Goal: Contribute content: Add original content to the website for others to see

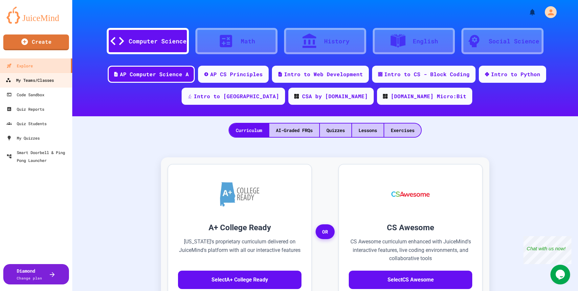
click at [42, 85] on link "My Teams/Classes" at bounding box center [36, 80] width 75 height 15
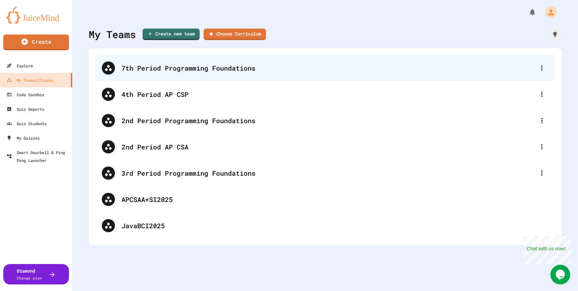
click at [145, 78] on div "7th Period Programming Foundations" at bounding box center [325, 68] width 460 height 26
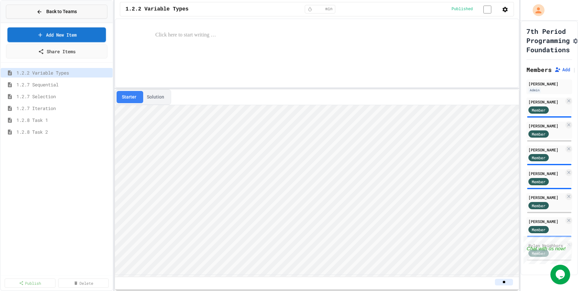
click at [46, 13] on div "Back to Teams" at bounding box center [56, 11] width 40 height 7
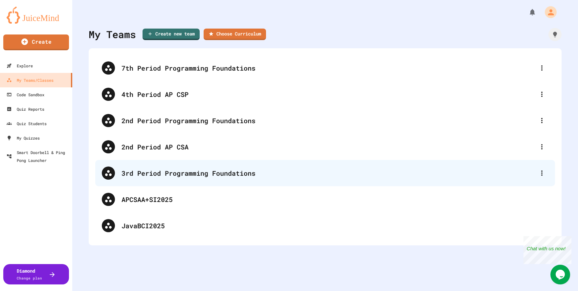
click at [139, 168] on div "3rd Period Programming Foundations" at bounding box center [329, 173] width 414 height 10
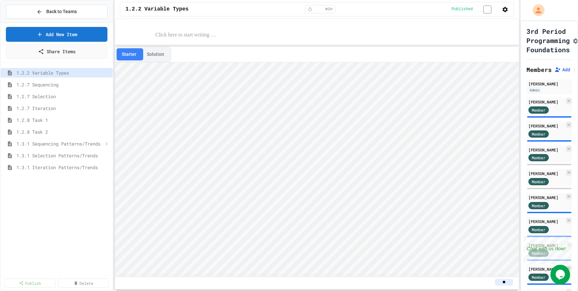
click at [52, 144] on span "1.3.1 Sequencing Patterns/Trends" at bounding box center [59, 143] width 87 height 7
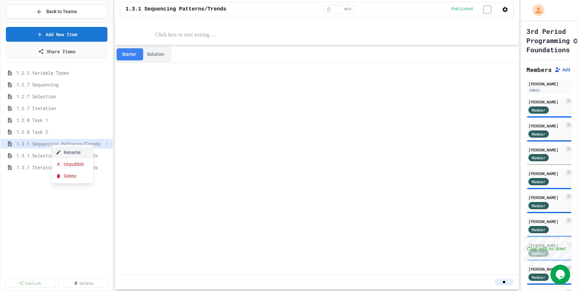
click at [78, 154] on button "Rename" at bounding box center [72, 153] width 41 height 12
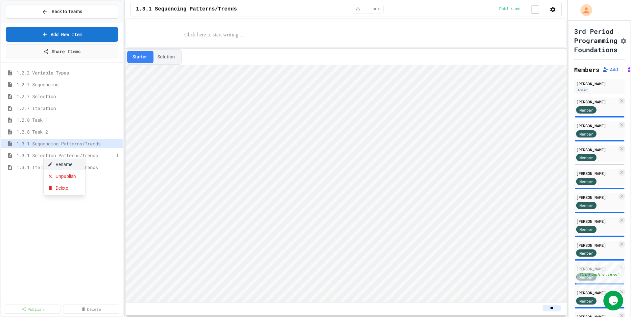
click at [63, 166] on button "Rename" at bounding box center [64, 165] width 41 height 12
click at [32, 107] on span "1.2.7 Iteration" at bounding box center [65, 108] width 98 height 7
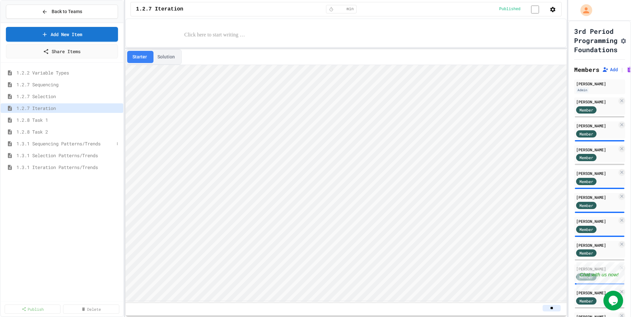
click at [55, 146] on span "1.3.1 Sequencing Patterns/Trends" at bounding box center [65, 143] width 98 height 7
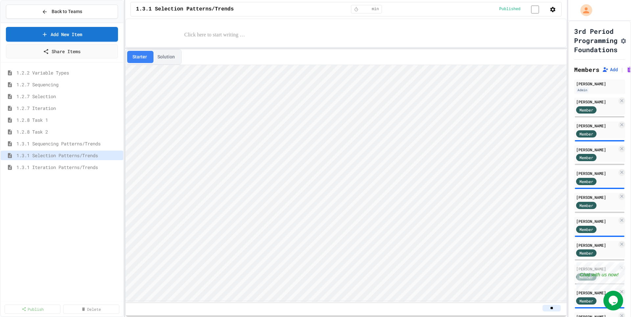
click at [66, 162] on div "1.3.1 Selection Patterns/Trends" at bounding box center [62, 157] width 123 height 12
click at [61, 168] on span "1.3.1 Iteration Patterns/Trends" at bounding box center [65, 167] width 98 height 7
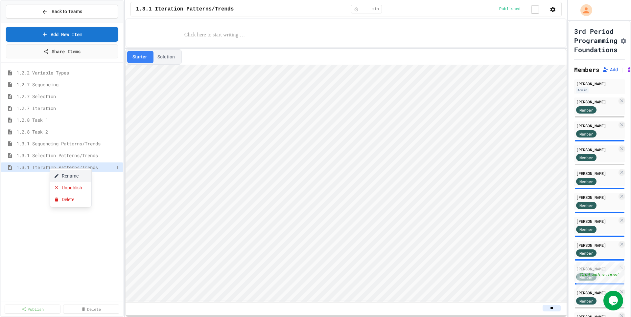
click at [68, 176] on button "Rename" at bounding box center [70, 176] width 41 height 12
click at [73, 173] on button "Rename" at bounding box center [83, 173] width 41 height 12
click at [77, 175] on button "Rename" at bounding box center [82, 172] width 41 height 12
click at [52, 168] on input "**********" at bounding box center [65, 168] width 98 height 9
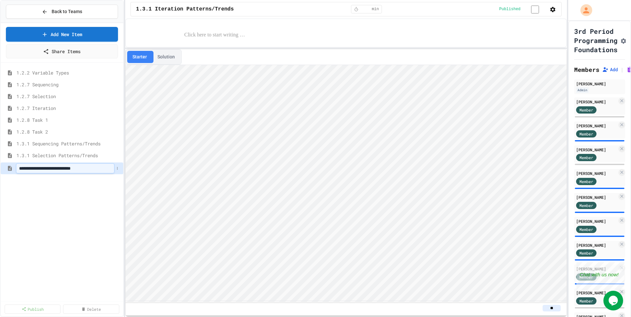
click at [42, 170] on input "**********" at bounding box center [65, 168] width 98 height 9
click at [46, 168] on input "**********" at bounding box center [65, 168] width 98 height 9
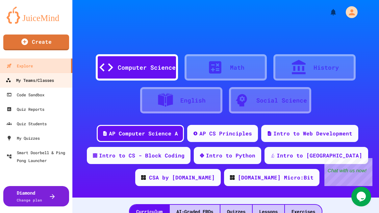
click at [37, 81] on div "My Teams/Classes" at bounding box center [30, 80] width 48 height 8
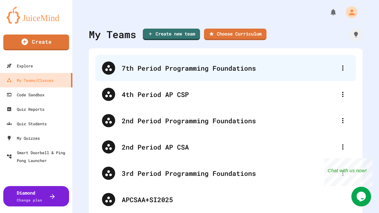
click at [151, 75] on div "7th Period Programming Foundations" at bounding box center [225, 68] width 260 height 26
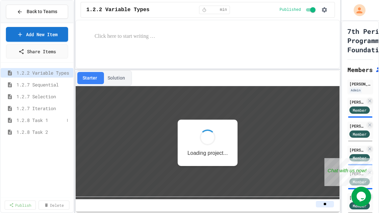
click at [36, 122] on span "1.2.8 Task 1" at bounding box center [40, 120] width 48 height 7
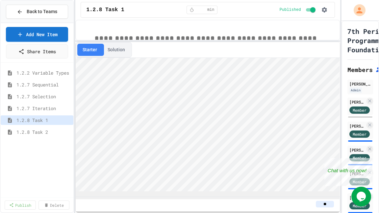
click at [166, 40] on div "**********" at bounding box center [207, 116] width 264 height 193
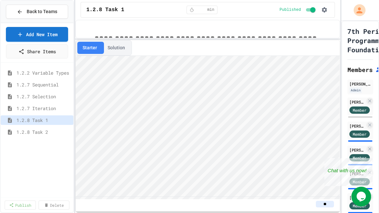
click at [116, 49] on button "Solution" at bounding box center [116, 48] width 28 height 12
type textarea "**"
click at [28, 31] on link "Add New Item" at bounding box center [37, 34] width 62 height 15
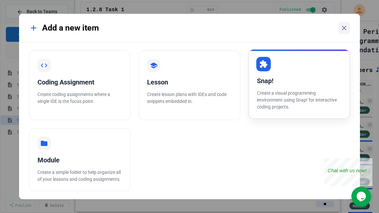
click at [279, 87] on div "Snap! Create a visual programming environment using Snap! for interactive codin…" at bounding box center [299, 84] width 102 height 70
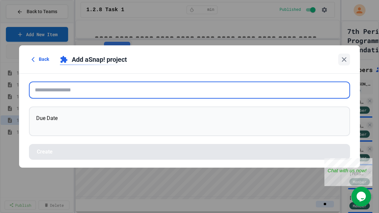
click at [54, 88] on input "text" at bounding box center [189, 89] width 321 height 17
paste input "**********"
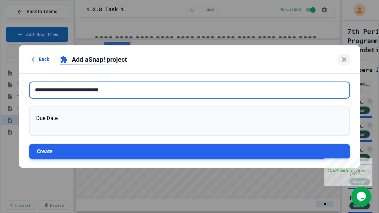
type input "**********"
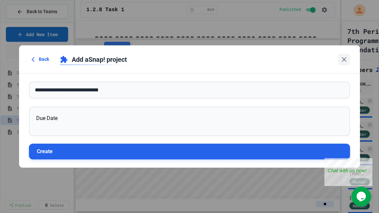
click at [58, 156] on button "Create" at bounding box center [189, 152] width 321 height 16
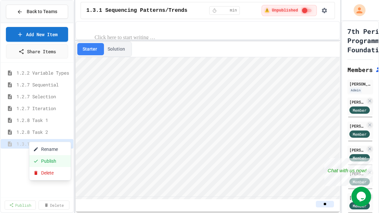
click at [39, 161] on button "Publish" at bounding box center [49, 161] width 41 height 12
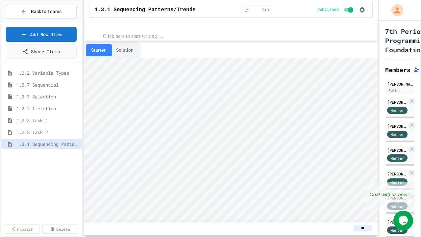
click at [119, 50] on button "Solution" at bounding box center [125, 50] width 28 height 12
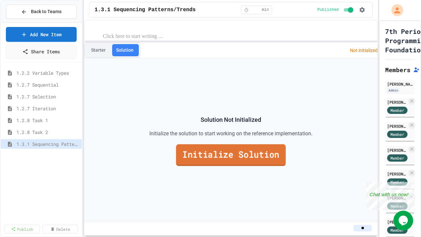
click at [221, 153] on link "Initialize Solution" at bounding box center [231, 155] width 110 height 22
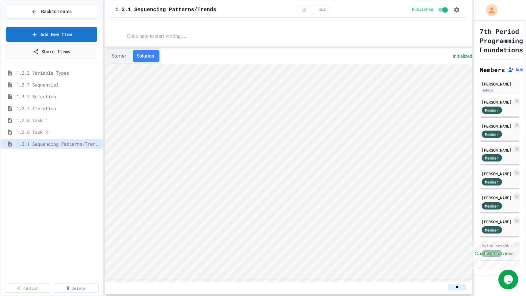
drag, startPoint x: 239, startPoint y: 228, endPoint x: 104, endPoint y: 94, distance: 190.1
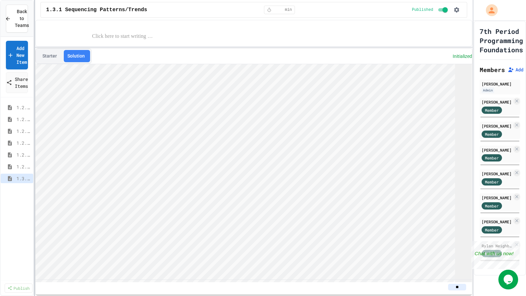
click at [34, 105] on div at bounding box center [34, 148] width 1 height 296
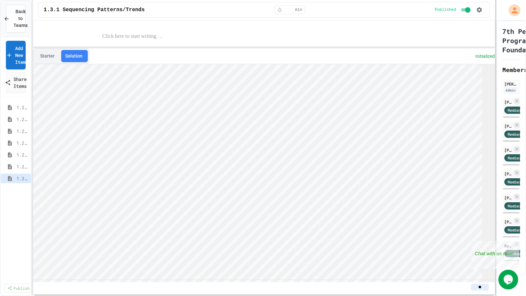
click at [378, 114] on div at bounding box center [495, 148] width 1 height 296
type textarea "**"
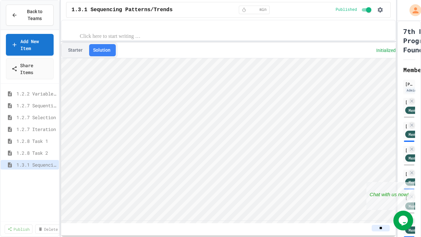
click at [67, 133] on div "Back to Teams Add New Item Share Items 1.2.2 Variable Types 1.2.7 Sequential 1.…" at bounding box center [210, 118] width 421 height 237
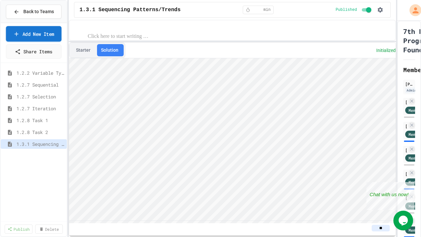
click at [25, 34] on link "Add New Item" at bounding box center [34, 33] width 56 height 15
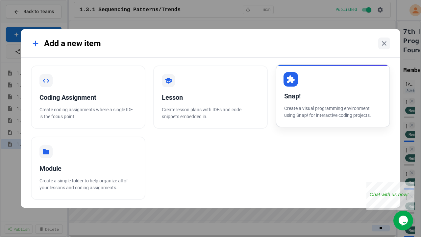
click at [309, 115] on p "Create a visual programming environment using Snap! for interactive coding proj…" at bounding box center [332, 112] width 97 height 14
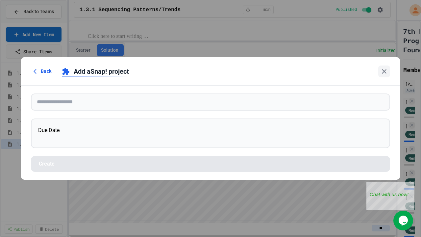
click at [83, 90] on form "Due Date Create" at bounding box center [210, 132] width 379 height 94
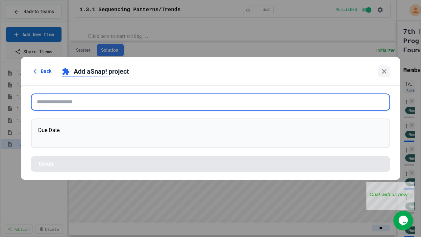
click at [86, 99] on input "text" at bounding box center [210, 101] width 359 height 17
paste input "**********"
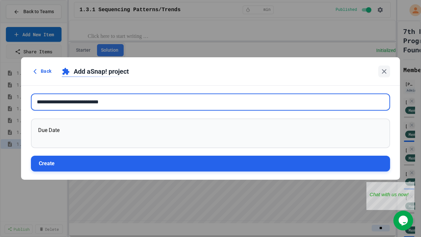
type input "**********"
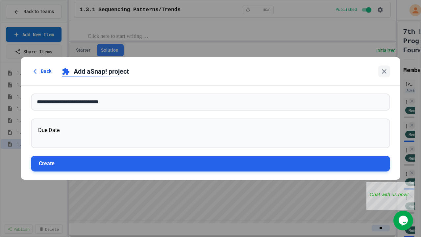
click at [87, 165] on button "Create" at bounding box center [210, 163] width 359 height 16
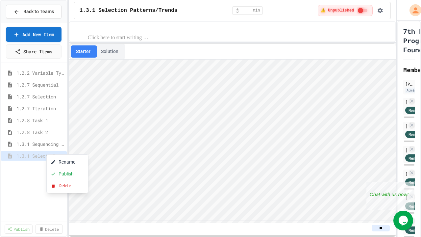
click at [65, 176] on button "Publish" at bounding box center [67, 174] width 41 height 12
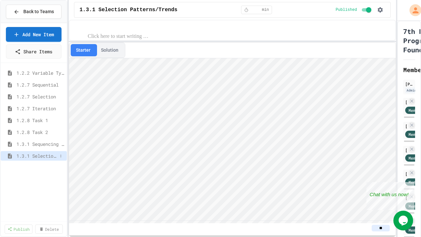
click at [45, 159] on div "1.3.1 Selection Patterns/Trends" at bounding box center [34, 156] width 66 height 10
click at [38, 96] on span "1.2.7 Selection" at bounding box center [36, 96] width 41 height 7
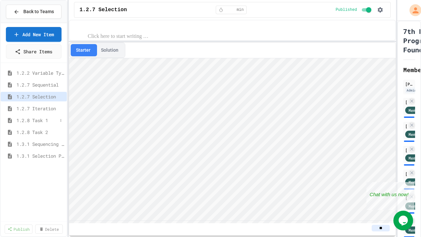
click at [40, 122] on span "1.2.8 Task 1" at bounding box center [36, 120] width 41 height 7
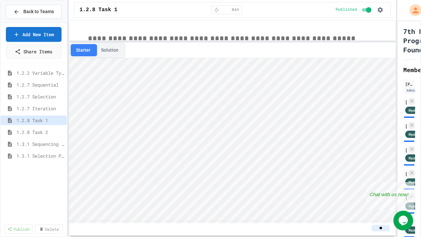
click at [107, 49] on button "Solution" at bounding box center [110, 50] width 28 height 12
click at [46, 154] on span "1.3.1 Selection Patterns/Trends" at bounding box center [36, 155] width 41 height 7
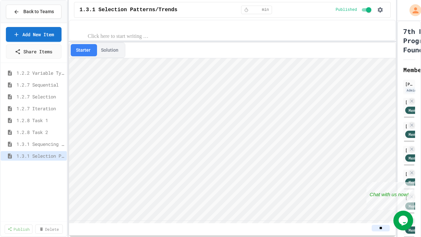
click at [107, 51] on button "Solution" at bounding box center [110, 50] width 28 height 12
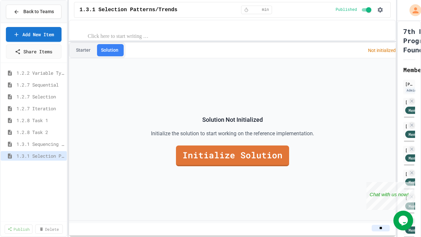
click at [96, 51] on button "Solution" at bounding box center [110, 50] width 28 height 12
click at [85, 52] on button "Starter" at bounding box center [83, 50] width 25 height 12
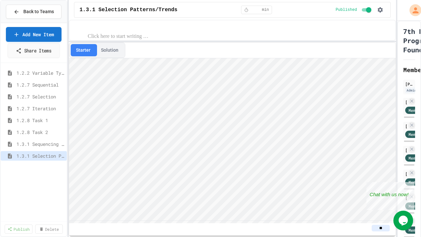
click at [44, 36] on link "Add New Item" at bounding box center [34, 34] width 56 height 15
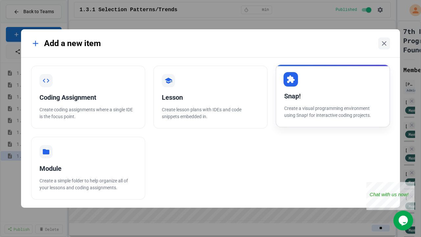
click at [328, 99] on div "Snap!" at bounding box center [332, 96] width 97 height 10
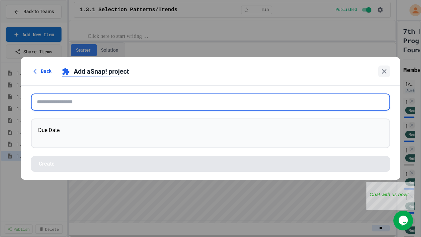
click at [70, 98] on input "text" at bounding box center [210, 101] width 359 height 17
paste input "**********"
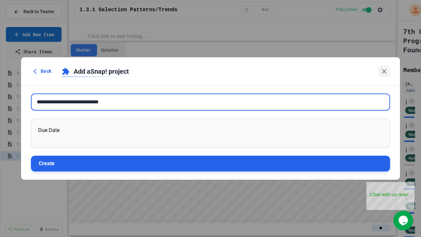
type input "**********"
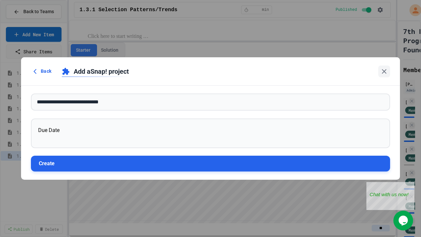
click at [96, 160] on button "Create" at bounding box center [210, 163] width 359 height 16
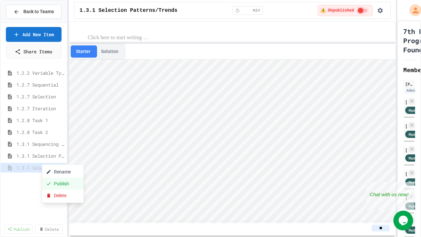
click at [52, 181] on button "Publish" at bounding box center [62, 183] width 41 height 12
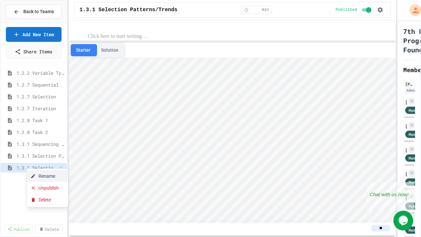
click at [39, 178] on button "Rename" at bounding box center [47, 176] width 41 height 12
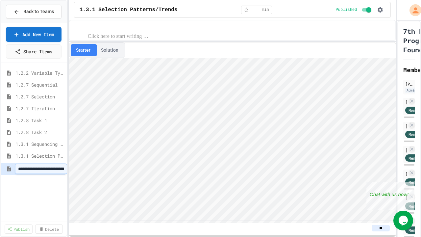
scroll to position [0, 30]
click at [43, 184] on div "**********" at bounding box center [34, 142] width 66 height 154
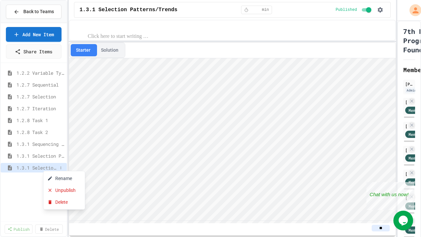
click at [59, 182] on button "Rename" at bounding box center [63, 178] width 41 height 12
click at [61, 166] on icon at bounding box center [61, 168] width 4 height 4
click at [52, 180] on button "Rename" at bounding box center [42, 179] width 41 height 12
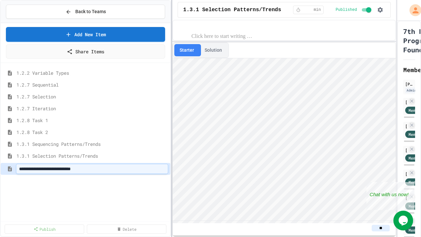
click at [180, 114] on div "**********" at bounding box center [210, 118] width 421 height 237
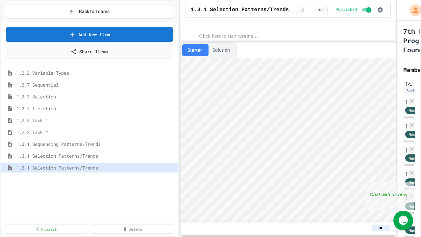
click at [87, 186] on div "1.2.2 Variable Types 1.2.7 Sequential 1.2.7 Selection 1.2.7 Iteration 1.2.8 Tas…" at bounding box center [89, 142] width 177 height 154
click at [83, 160] on div "1.3.1 Selection Patterns/Trends" at bounding box center [89, 157] width 177 height 12
click at [77, 159] on div "1.3.1 Selection Patterns/Trends" at bounding box center [89, 156] width 177 height 10
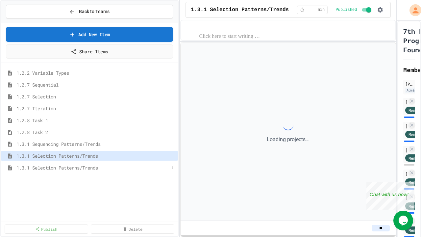
click at [75, 165] on span "1.3.1 Selection Patterns/Trends" at bounding box center [92, 167] width 152 height 7
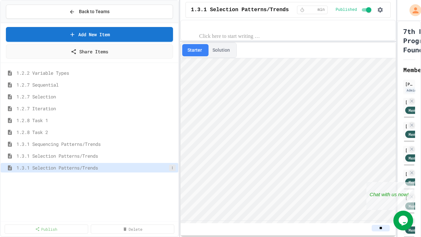
click at [170, 166] on button at bounding box center [172, 167] width 7 height 7
click at [154, 204] on button "Delete" at bounding box center [154, 203] width 41 height 12
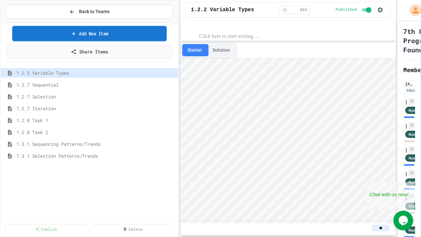
click at [55, 30] on link "Add New Item" at bounding box center [89, 33] width 154 height 15
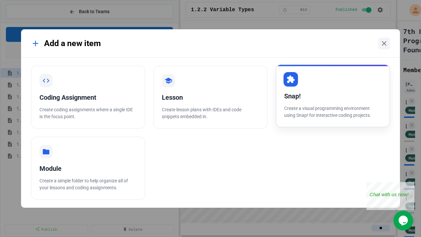
click at [307, 106] on p "Create a visual programming environment using Snap! for interactive coding proj…" at bounding box center [332, 112] width 97 height 14
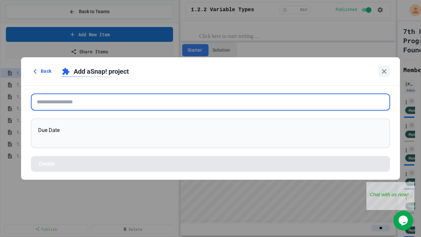
click at [74, 108] on input "text" at bounding box center [210, 101] width 359 height 17
click at [71, 100] on input "text" at bounding box center [210, 101] width 359 height 17
paste input "**********"
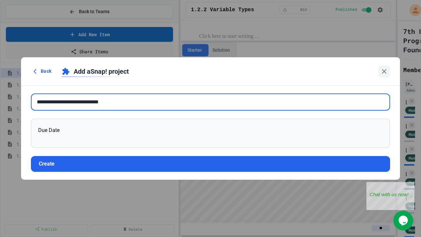
click at [84, 106] on input "**********" at bounding box center [210, 101] width 359 height 17
click at [84, 103] on input "**********" at bounding box center [210, 101] width 359 height 17
paste input "text"
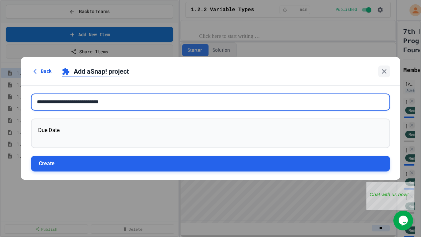
type input "**********"
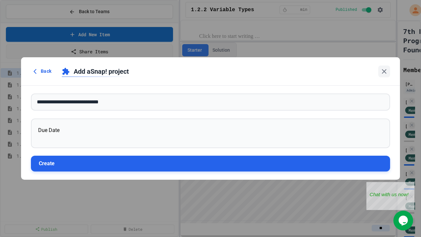
click at [89, 162] on button "Create" at bounding box center [210, 163] width 359 height 16
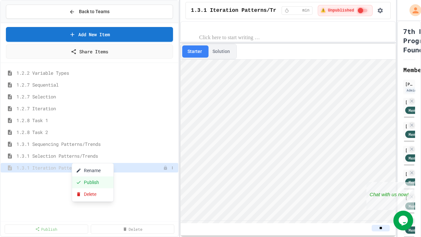
click at [92, 180] on button "Publish" at bounding box center [92, 182] width 41 height 12
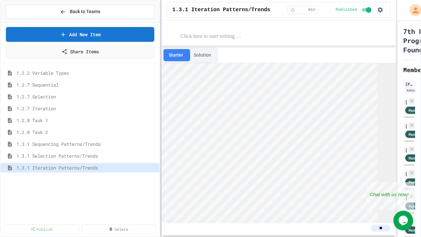
click at [80, 49] on div "Back to Teams Add New Item Share Items 1.2.2 Variable Types 1.2.7 Sequential 1.…" at bounding box center [210, 118] width 421 height 237
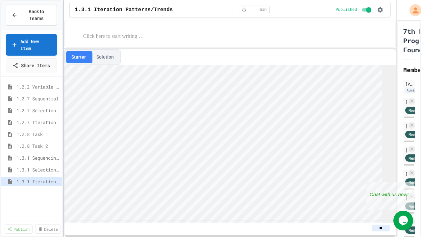
click at [3, 75] on div "Back to Teams Add New Item Share Items 1.2.2 Variable Types 1.2.7 Sequential 1.…" at bounding box center [210, 118] width 421 height 237
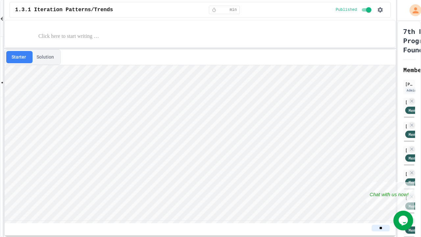
click at [41, 56] on button "Solution" at bounding box center [45, 57] width 28 height 12
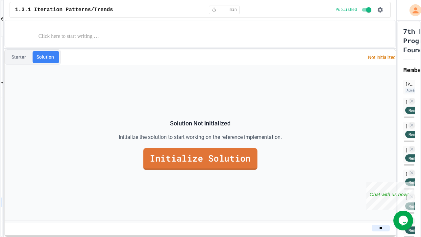
click at [201, 159] on link "Initialize Solution" at bounding box center [200, 159] width 114 height 22
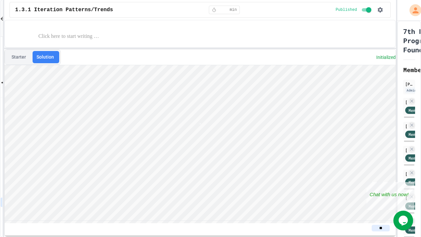
scroll to position [0, 3]
type textarea "*"
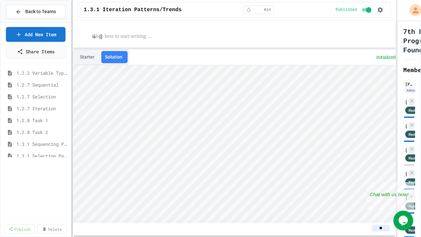
click at [73, 32] on div "Back to Teams Add New Item Share Items 1.2.2 Variable Types 1.2.7 Sequential 1.…" at bounding box center [210, 118] width 421 height 237
click at [37, 142] on span "1.3.1 Sequencing Patterns/Trends" at bounding box center [42, 143] width 52 height 7
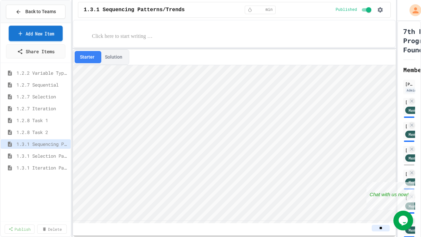
click at [55, 40] on link "Add New Item" at bounding box center [36, 33] width 54 height 15
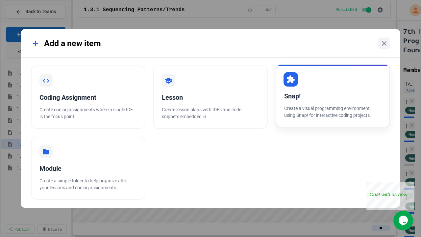
click at [306, 117] on p "Create a visual programming environment using Snap! for interactive coding proj…" at bounding box center [332, 112] width 97 height 14
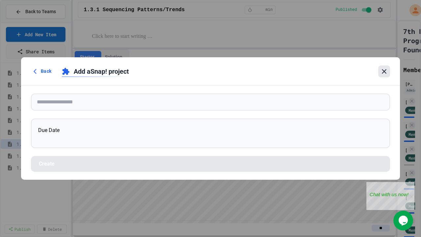
click at [378, 69] on icon at bounding box center [384, 71] width 8 height 8
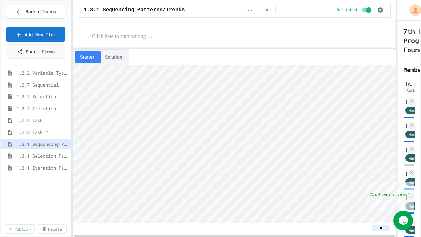
click at [43, 154] on span "1.3.1 Selection Patterns/Trends" at bounding box center [38, 155] width 45 height 7
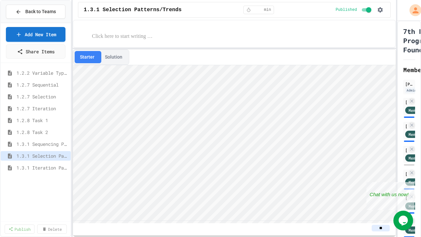
click at [110, 61] on button "Solution" at bounding box center [114, 57] width 28 height 12
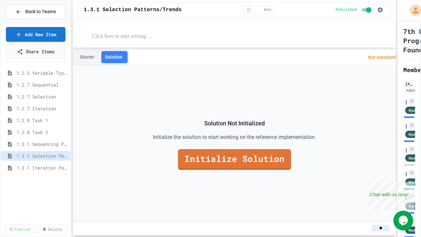
click at [86, 59] on button "Starter" at bounding box center [87, 57] width 25 height 12
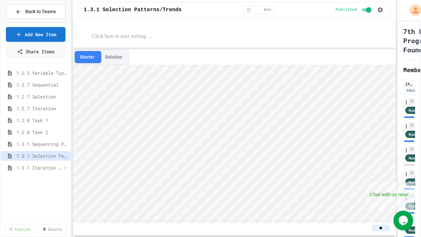
click at [47, 165] on span "1.3.1 Iteration Patterns/Trends" at bounding box center [38, 167] width 45 height 7
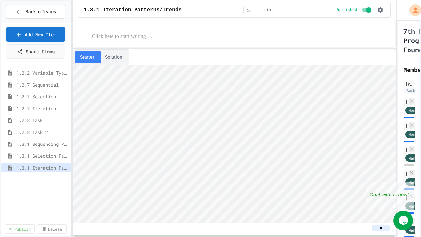
click at [108, 59] on button "Solution" at bounding box center [114, 57] width 28 height 12
click at [49, 157] on span "1.3.1 Selection Patterns/Trends" at bounding box center [38, 155] width 45 height 7
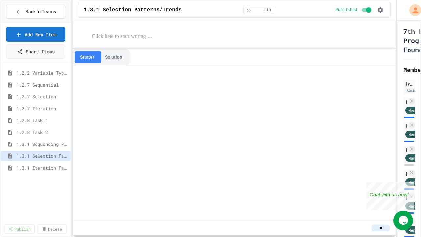
click at [109, 55] on button "Solution" at bounding box center [114, 57] width 28 height 12
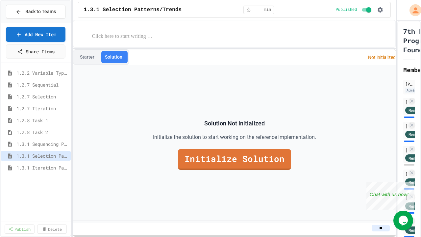
click at [204, 157] on link "Initialize Solution" at bounding box center [234, 159] width 113 height 21
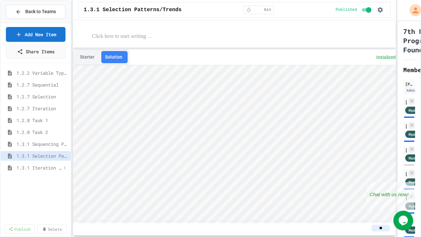
click at [40, 166] on span "1.3.1 Iteration Patterns/Trends" at bounding box center [38, 167] width 45 height 7
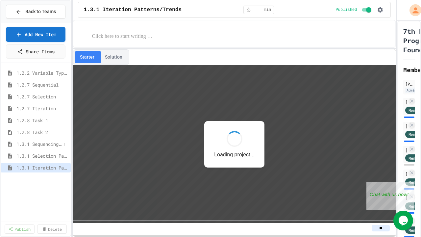
click at [46, 142] on span "1.3.1 Sequencing Patterns/Trends" at bounding box center [38, 143] width 45 height 7
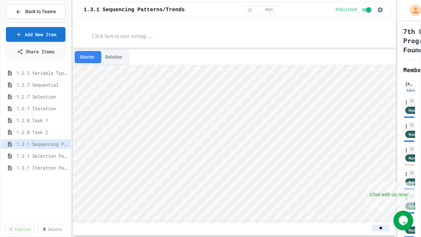
click at [111, 58] on button "Solution" at bounding box center [114, 57] width 28 height 12
click at [94, 58] on button "Starter" at bounding box center [87, 57] width 25 height 12
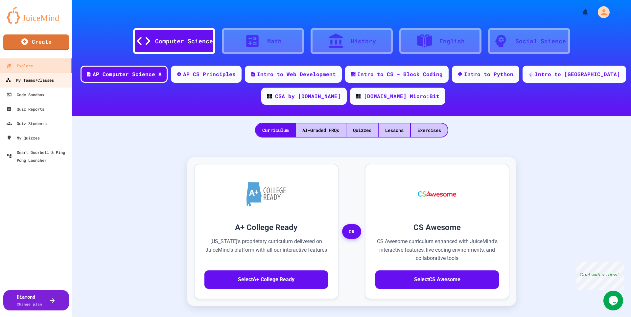
click at [58, 83] on link "My Teams/Classes" at bounding box center [36, 80] width 75 height 15
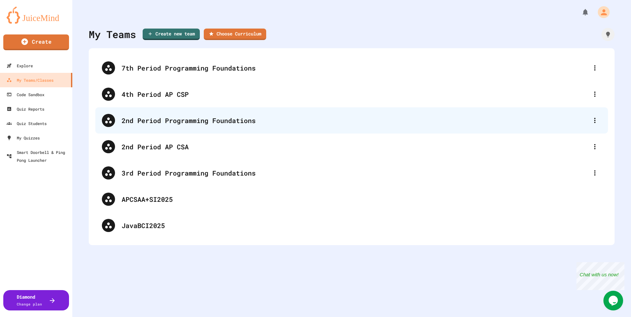
click at [158, 128] on div "2nd Period Programming Foundations" at bounding box center [351, 120] width 513 height 26
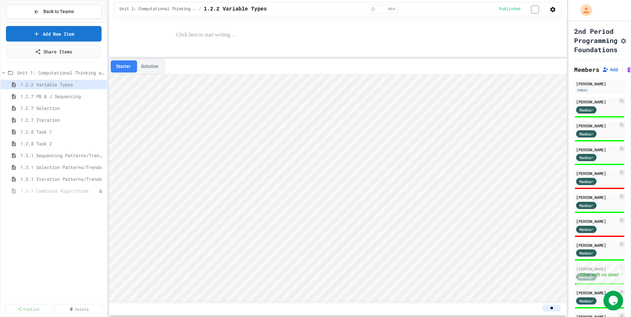
click at [42, 34] on link "Add New Item" at bounding box center [54, 33] width 96 height 15
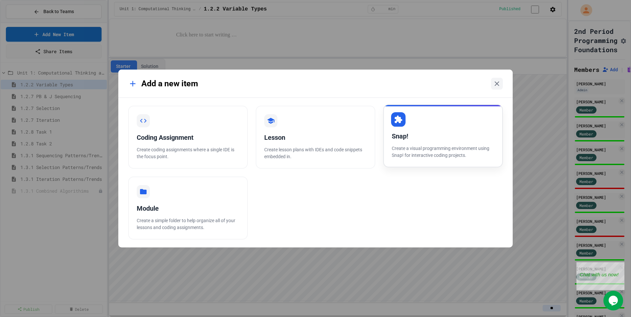
click at [445, 134] on div "Snap!" at bounding box center [443, 136] width 103 height 10
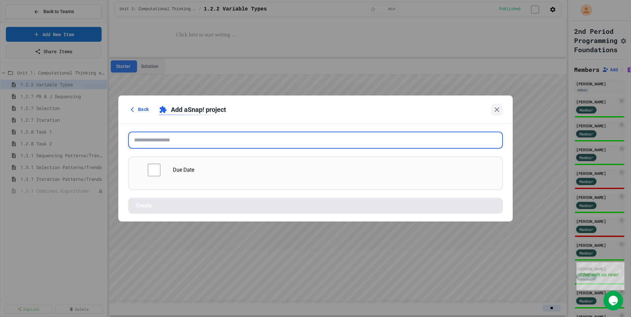
click at [186, 139] on input "text" at bounding box center [315, 140] width 375 height 17
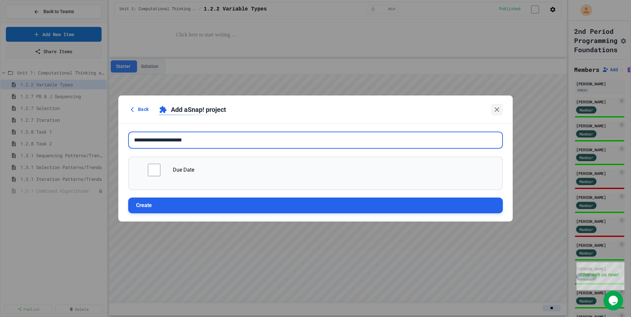
type input "**********"
click at [146, 202] on button "Create" at bounding box center [315, 206] width 375 height 16
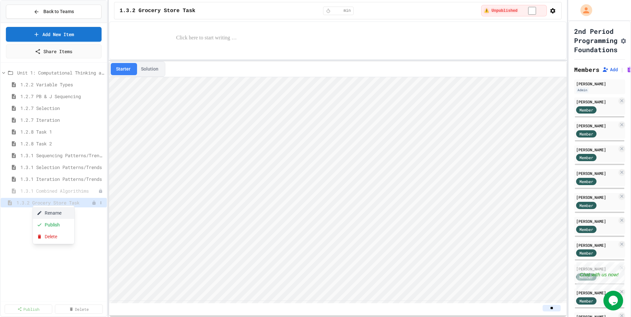
click at [48, 217] on button "Rename" at bounding box center [53, 213] width 41 height 12
click at [32, 203] on input "**********" at bounding box center [53, 203] width 75 height 9
click at [33, 204] on input "**********" at bounding box center [53, 203] width 75 height 9
click at [32, 205] on input "**********" at bounding box center [53, 203] width 75 height 9
click at [32, 203] on input "**********" at bounding box center [53, 203] width 75 height 9
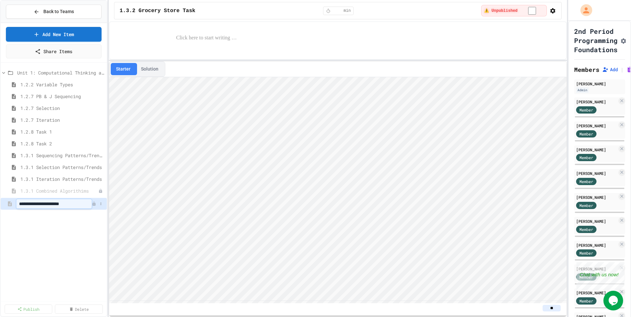
click at [30, 203] on input "**********" at bounding box center [53, 203] width 75 height 9
click at [44, 203] on input "**********" at bounding box center [53, 203] width 75 height 9
type input "**********"
click at [40, 202] on span "1.3.3 Grocery Store Task" at bounding box center [53, 202] width 75 height 7
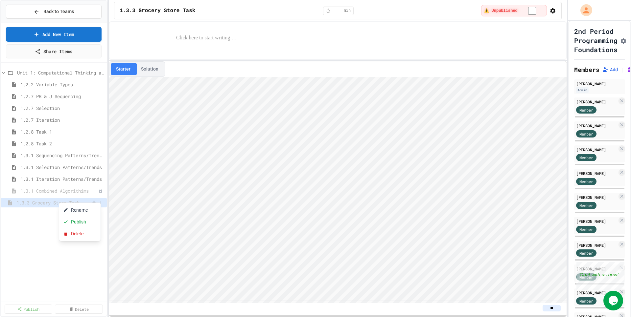
click at [46, 221] on div at bounding box center [315, 158] width 631 height 317
click at [42, 16] on button "Back to Teams" at bounding box center [54, 12] width 96 height 14
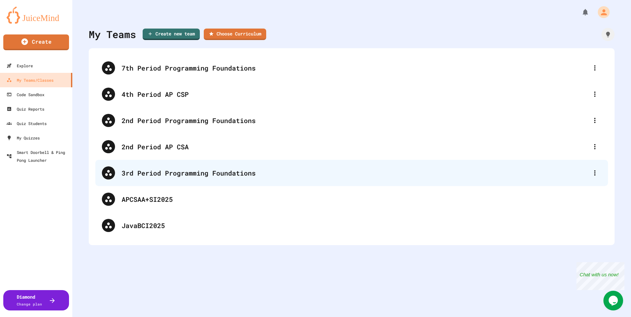
click at [152, 171] on div "3rd Period Programming Foundations" at bounding box center [355, 173] width 467 height 10
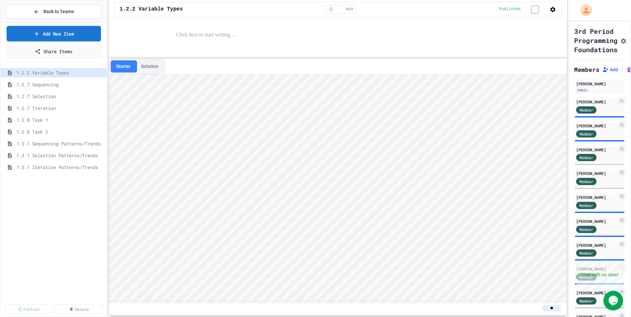
click at [37, 37] on icon at bounding box center [37, 33] width 7 height 7
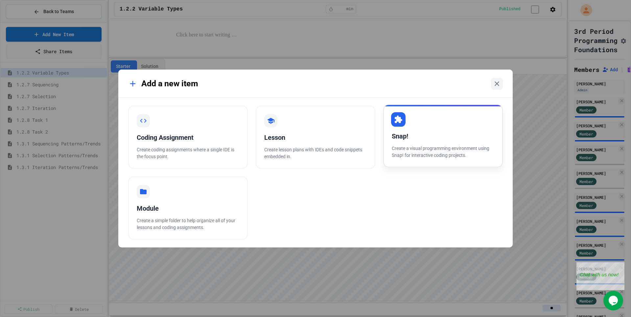
click at [417, 144] on div "Snap! Create a visual programming environment using Snap! for interactive codin…" at bounding box center [443, 136] width 120 height 63
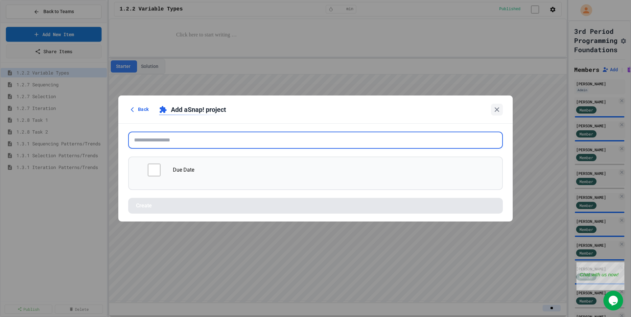
click at [172, 141] on input "text" at bounding box center [315, 140] width 375 height 17
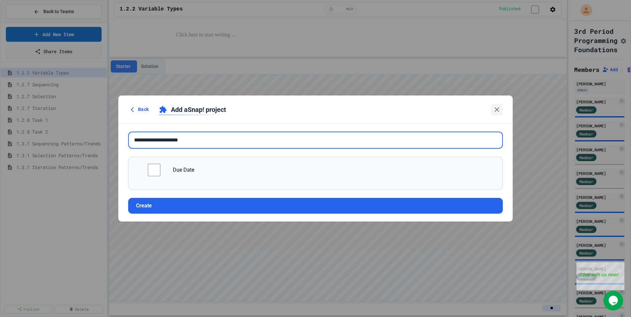
type input "**********"
click at [81, 174] on div "**********" at bounding box center [315, 158] width 631 height 317
drag, startPoint x: 490, startPoint y: 115, endPoint x: 493, endPoint y: 113, distance: 3.7
click at [491, 115] on div "Back Add a Snap! project" at bounding box center [315, 110] width 375 height 12
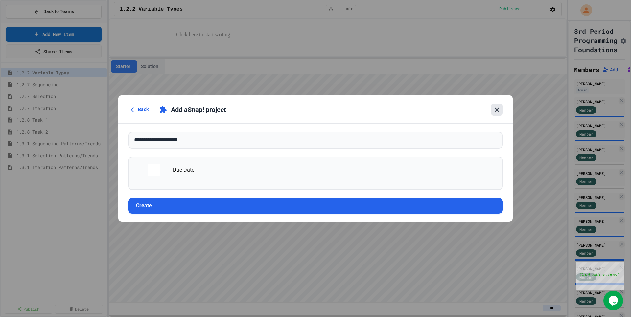
click at [493, 113] on icon at bounding box center [497, 110] width 8 height 8
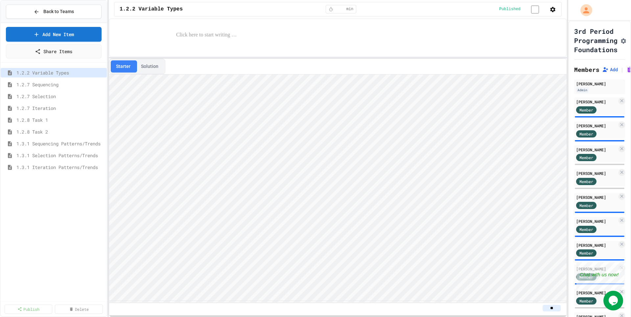
click at [68, 15] on button "Back to Teams" at bounding box center [54, 12] width 96 height 14
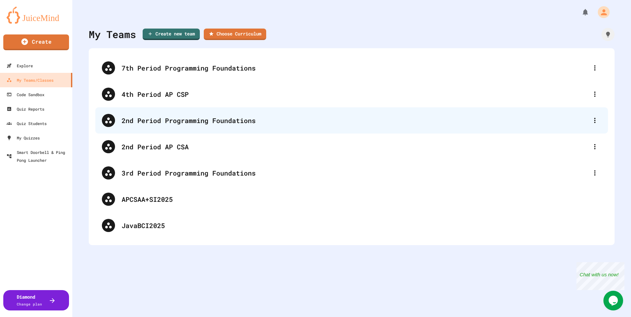
click at [138, 122] on div "2nd Period Programming Foundations" at bounding box center [355, 121] width 467 height 10
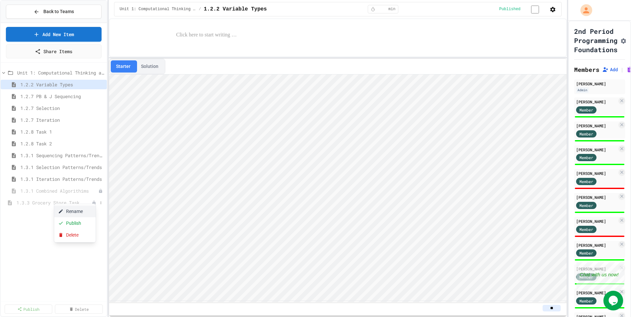
click at [69, 215] on button "Rename" at bounding box center [74, 212] width 41 height 12
drag, startPoint x: 74, startPoint y: 231, endPoint x: 79, endPoint y: 221, distance: 10.9
click at [74, 231] on div "**********" at bounding box center [54, 182] width 106 height 234
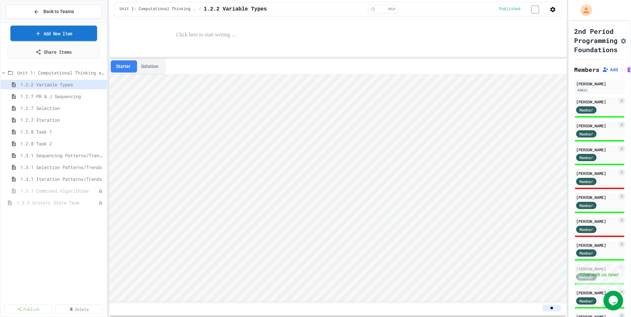
click at [62, 11] on span "Back to Teams" at bounding box center [58, 11] width 31 height 7
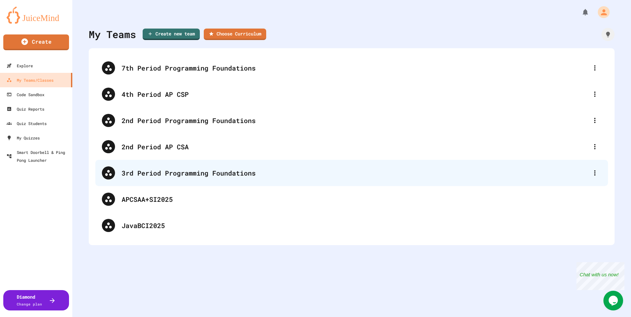
click at [133, 173] on div "3rd Period Programming Foundations" at bounding box center [355, 173] width 467 height 10
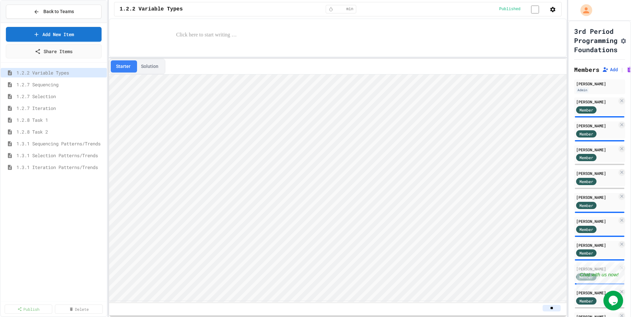
click at [49, 37] on link "Add New Item" at bounding box center [54, 34] width 96 height 15
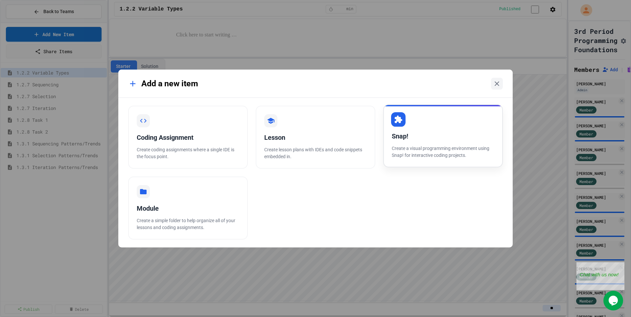
click at [429, 125] on div "Snap! Create a visual programming environment using Snap! for interactive codin…" at bounding box center [443, 136] width 120 height 63
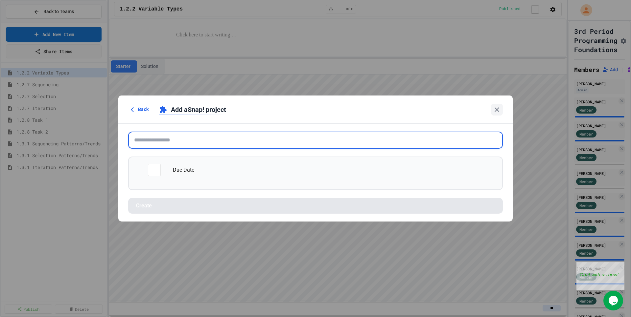
click at [227, 144] on input "text" at bounding box center [315, 140] width 375 height 17
paste input "**********"
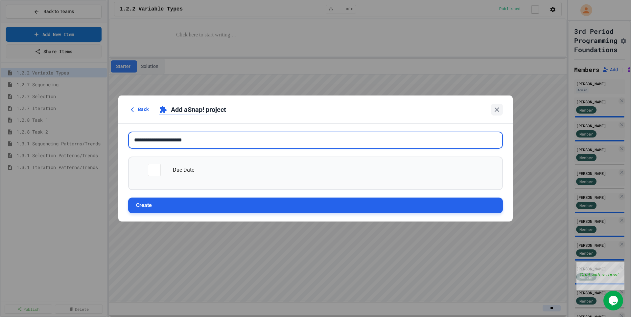
type input "**********"
click at [178, 204] on button "Create" at bounding box center [315, 206] width 375 height 16
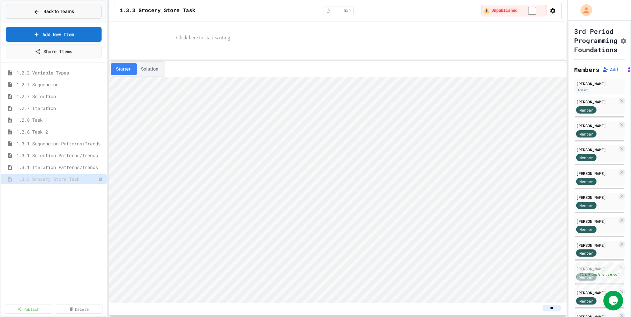
click at [36, 16] on button "Back to Teams" at bounding box center [54, 12] width 96 height 14
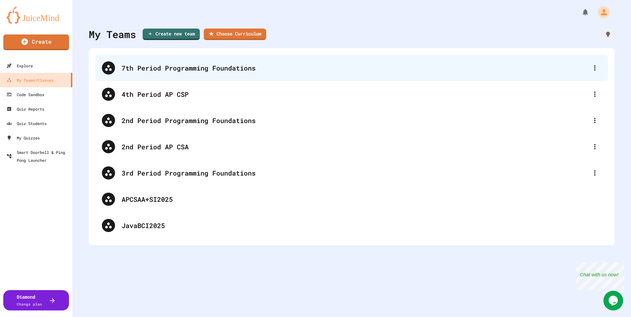
click at [140, 79] on div "7th Period Programming Foundations" at bounding box center [351, 68] width 513 height 26
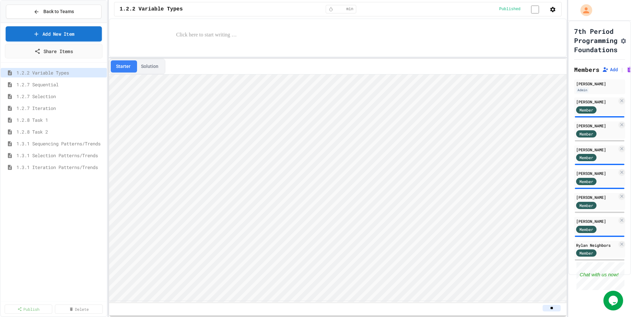
click at [44, 38] on link "Add New Item" at bounding box center [54, 33] width 96 height 15
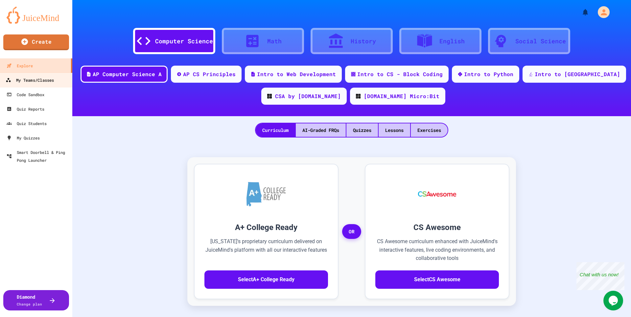
click at [46, 82] on div "My Teams/Classes" at bounding box center [30, 80] width 48 height 8
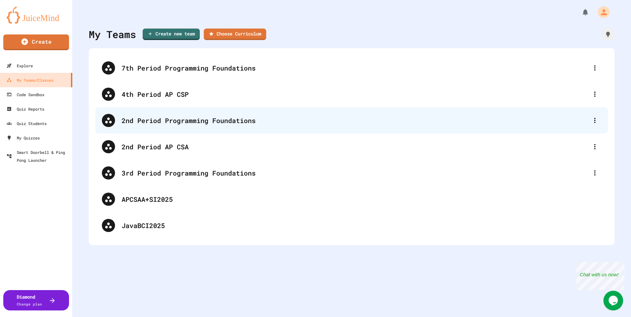
click at [161, 125] on div "2nd Period Programming Foundations" at bounding box center [355, 121] width 467 height 10
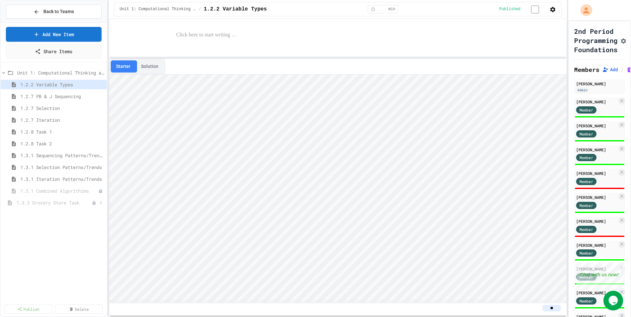
click at [44, 204] on span "1.3.3 Grocery Store Task" at bounding box center [53, 202] width 75 height 7
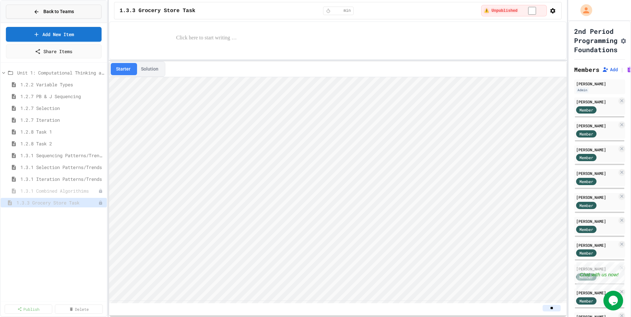
click at [42, 11] on div "Back to Teams" at bounding box center [54, 11] width 40 height 7
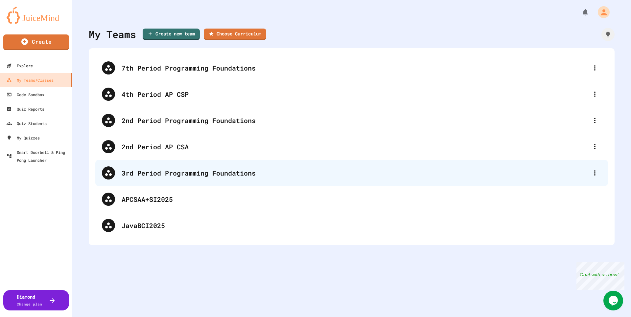
click at [169, 168] on div "3rd Period Programming Foundations" at bounding box center [351, 173] width 513 height 26
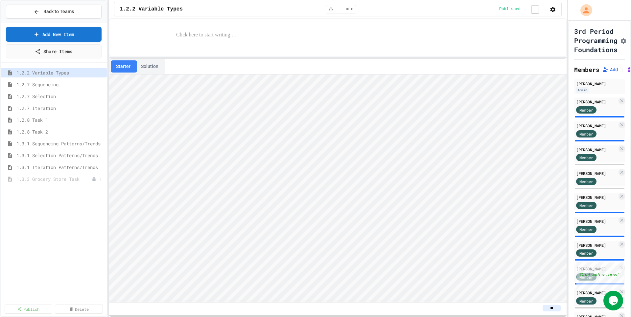
click at [64, 184] on div "1.3.3 Grocery Store Task" at bounding box center [54, 179] width 106 height 10
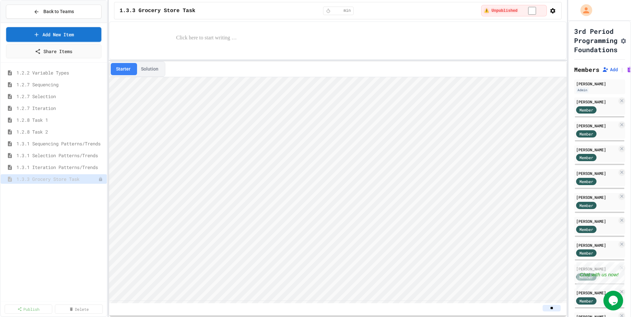
click at [73, 20] on div "Back to Teams" at bounding box center [54, 12] width 106 height 22
click at [75, 13] on button "Back to Teams" at bounding box center [54, 12] width 96 height 14
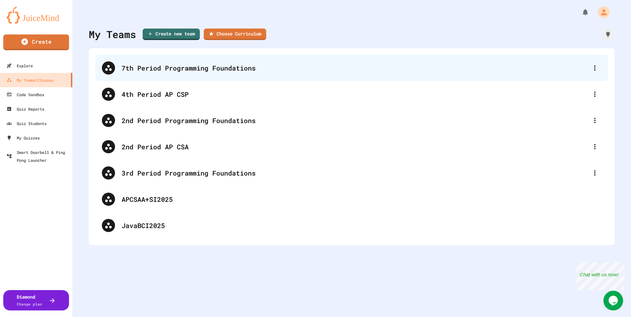
click at [137, 75] on div "7th Period Programming Foundations" at bounding box center [351, 68] width 513 height 26
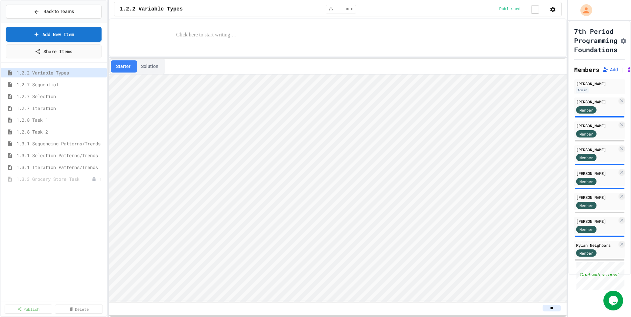
click at [55, 182] on span "1.3.3 Grocery Store Task" at bounding box center [53, 179] width 75 height 7
